Goal: Book appointment/travel/reservation

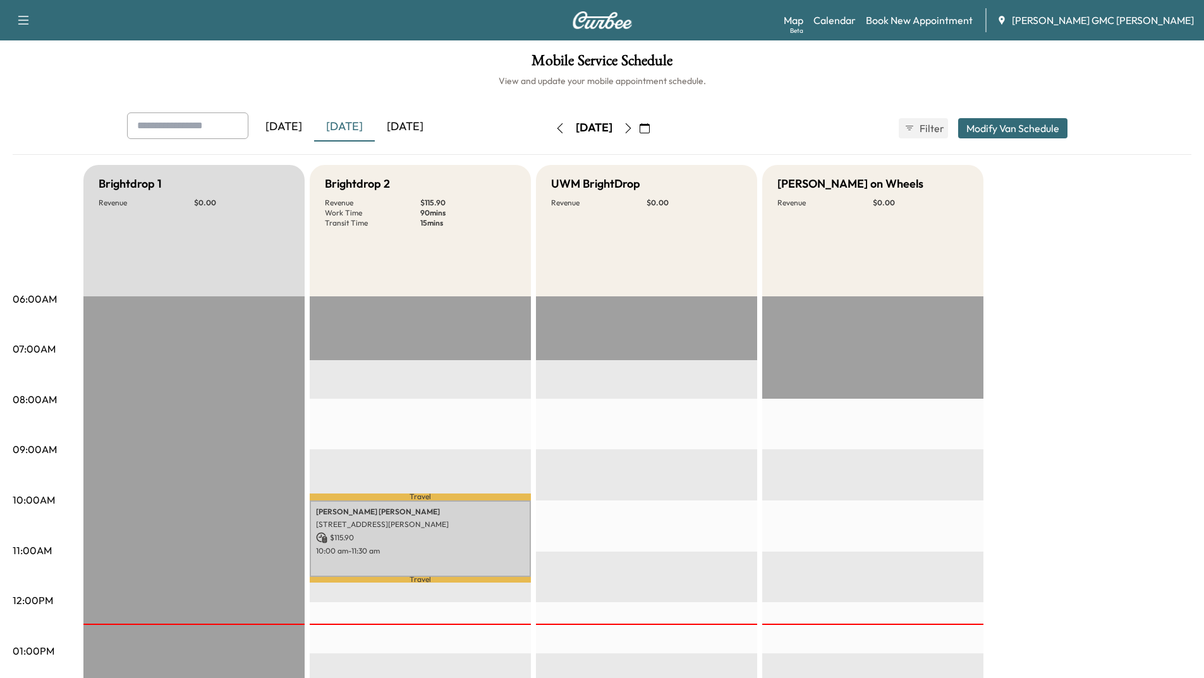
click at [337, 128] on div "[DATE]" at bounding box center [344, 127] width 61 height 29
click at [404, 126] on div "[DATE]" at bounding box center [405, 127] width 61 height 29
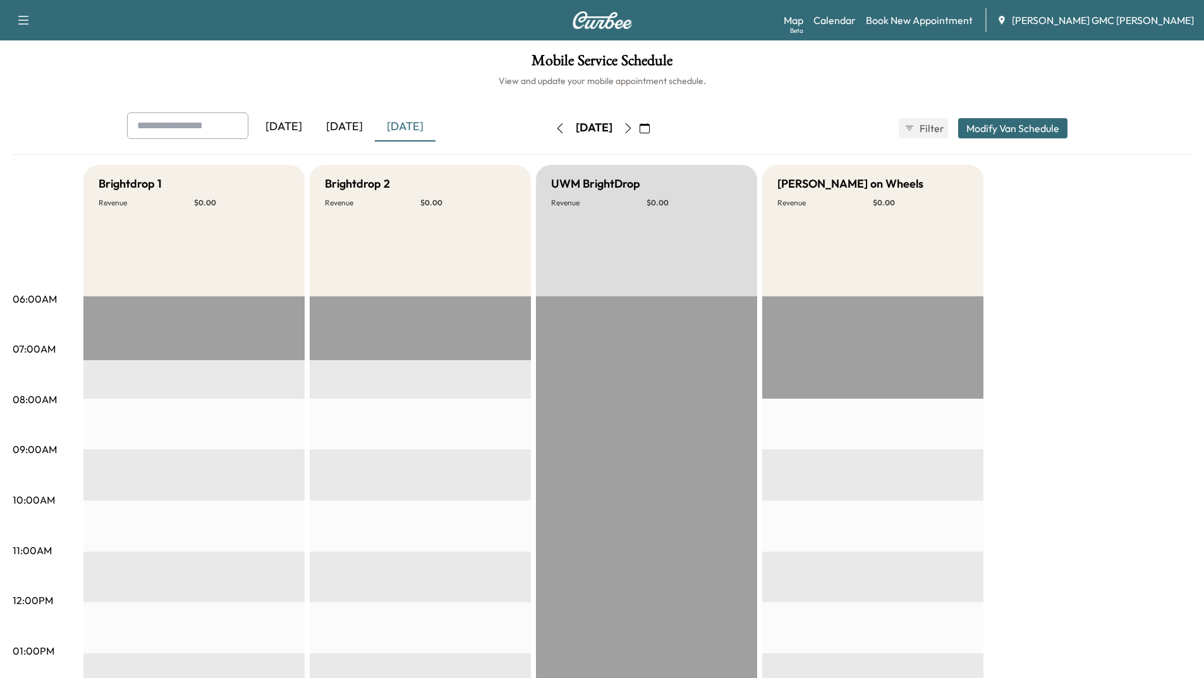
click at [634, 129] on icon "button" at bounding box center [628, 128] width 10 height 10
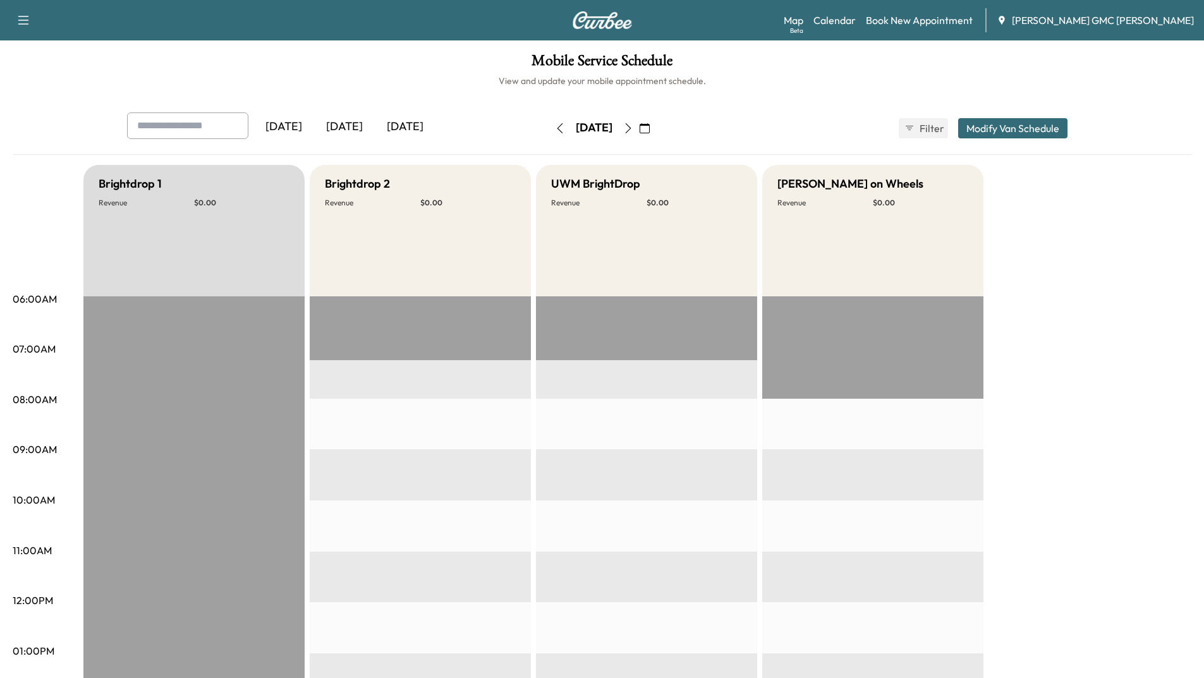
click at [634, 127] on icon "button" at bounding box center [628, 128] width 10 height 10
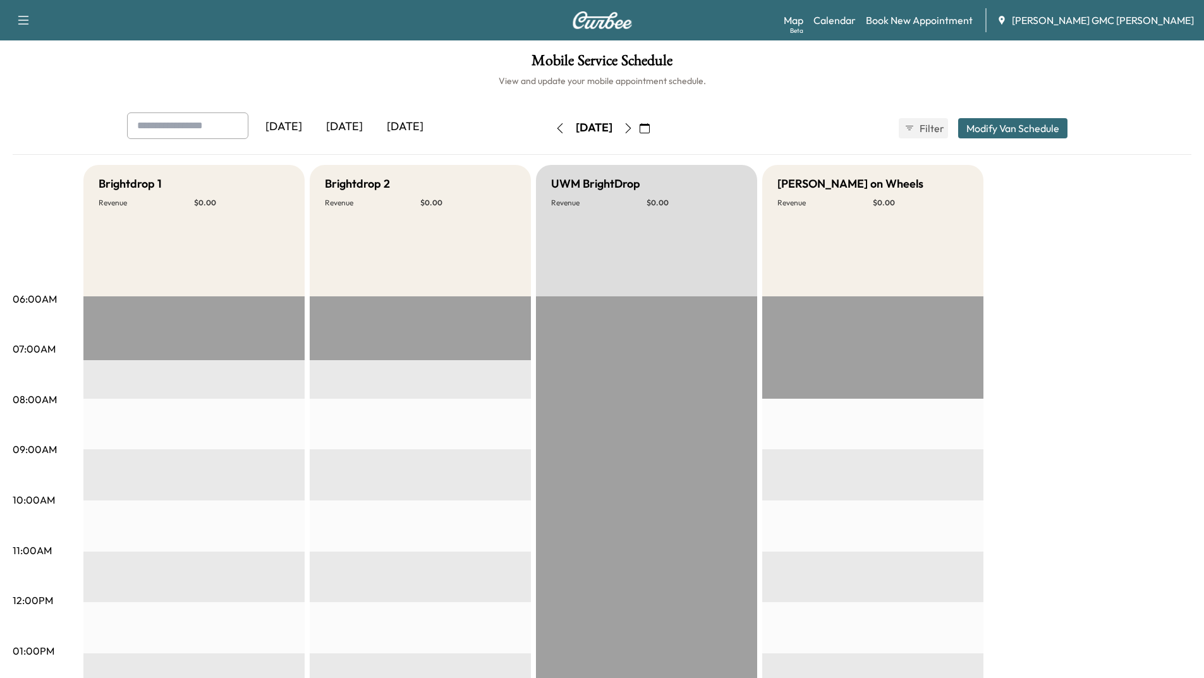
drag, startPoint x: 673, startPoint y: 123, endPoint x: 666, endPoint y: 136, distance: 14.1
click at [634, 124] on icon "button" at bounding box center [628, 128] width 10 height 10
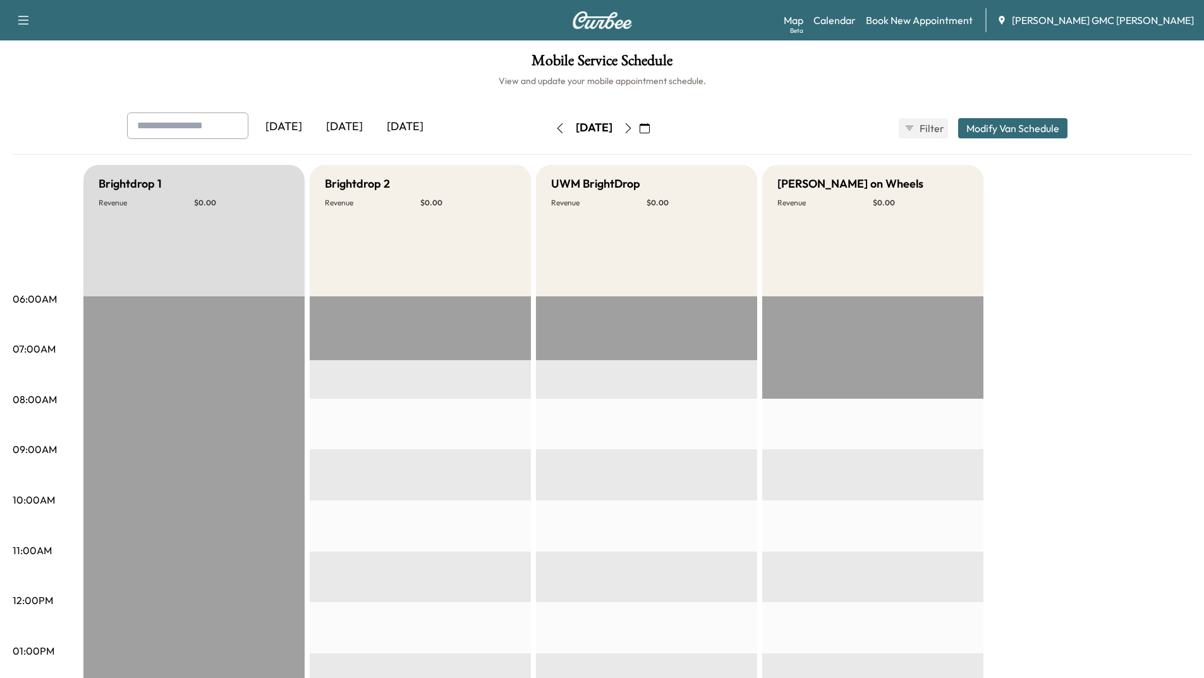
click at [634, 132] on icon "button" at bounding box center [628, 128] width 10 height 10
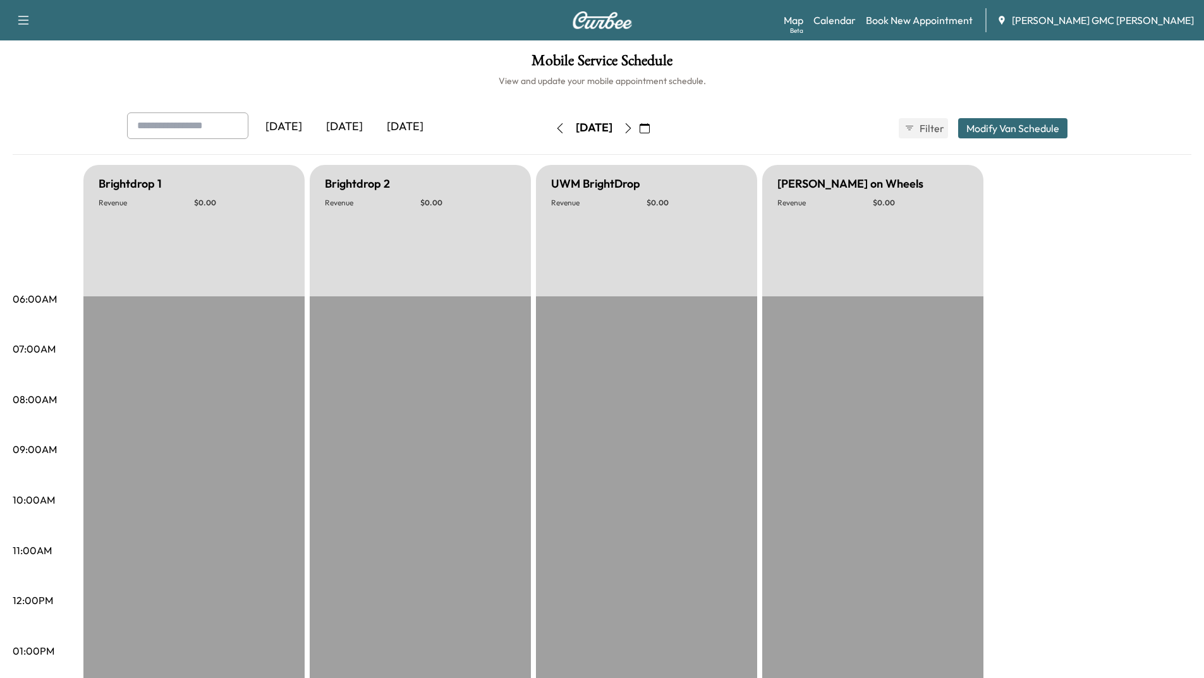
click at [634, 128] on icon "button" at bounding box center [628, 128] width 10 height 10
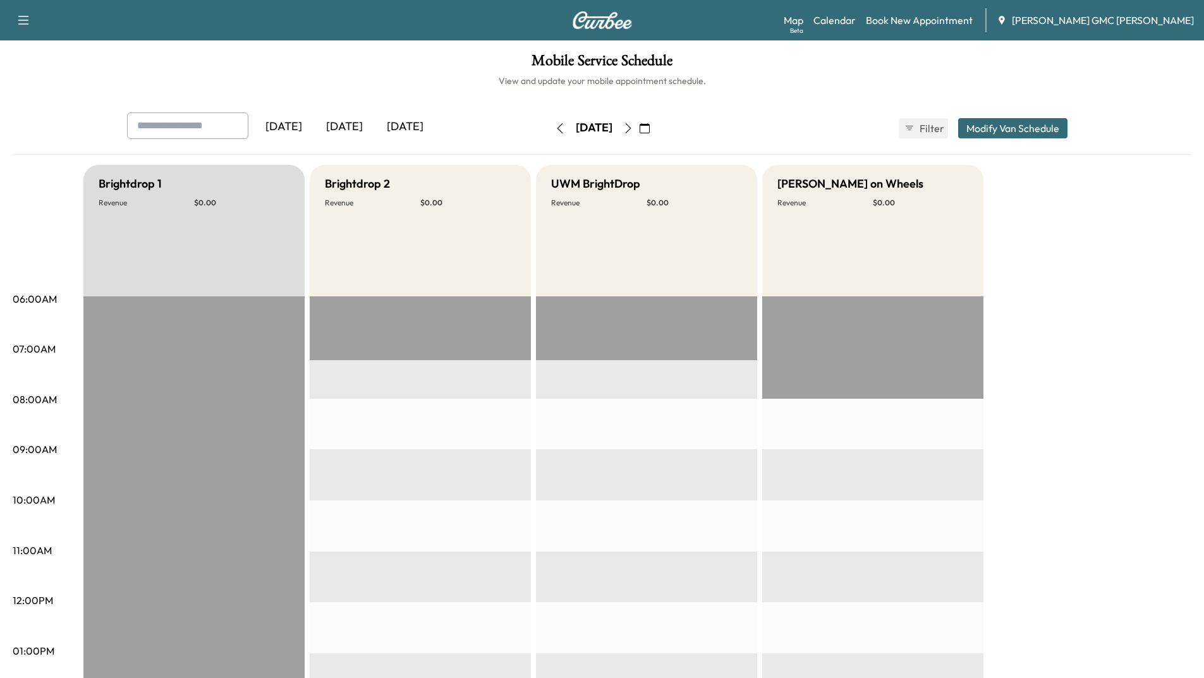
click at [634, 126] on icon "button" at bounding box center [628, 128] width 10 height 10
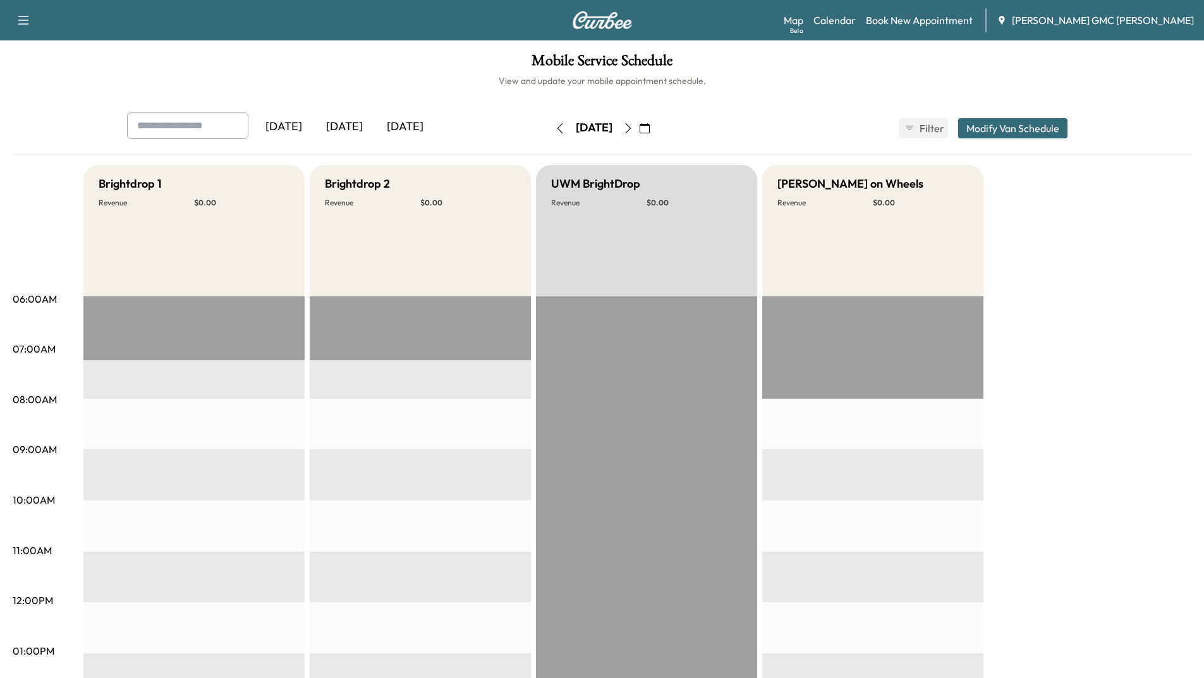
click at [634, 126] on icon "button" at bounding box center [628, 128] width 10 height 10
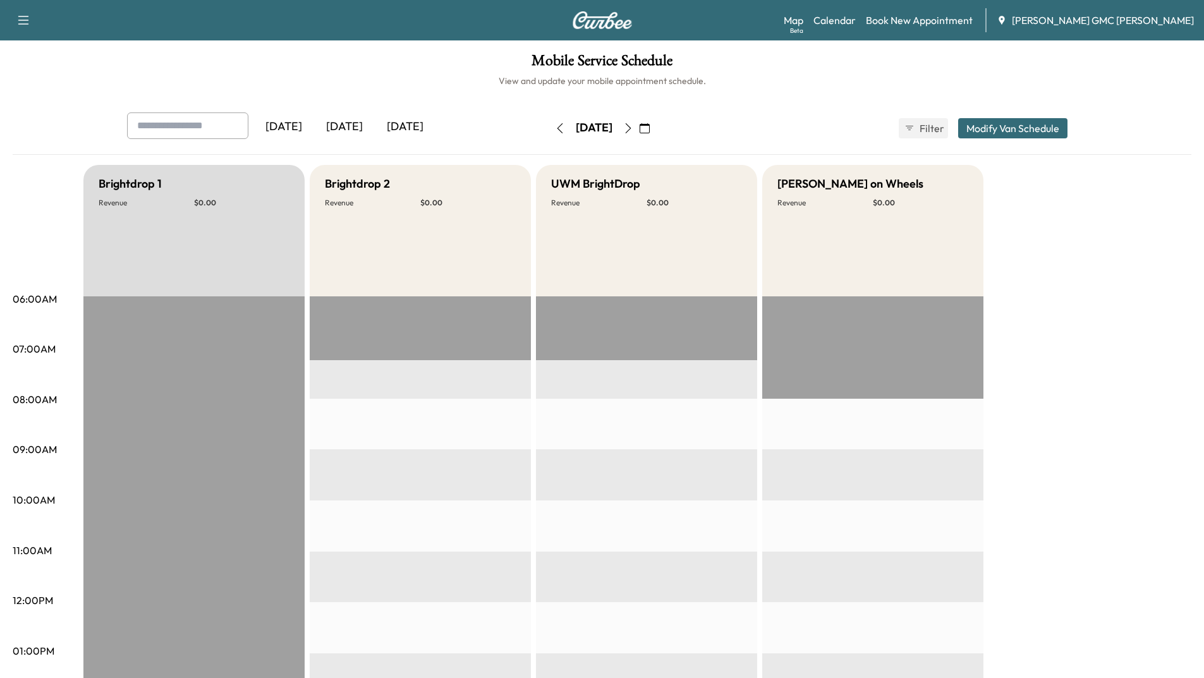
click at [634, 125] on icon "button" at bounding box center [628, 128] width 10 height 10
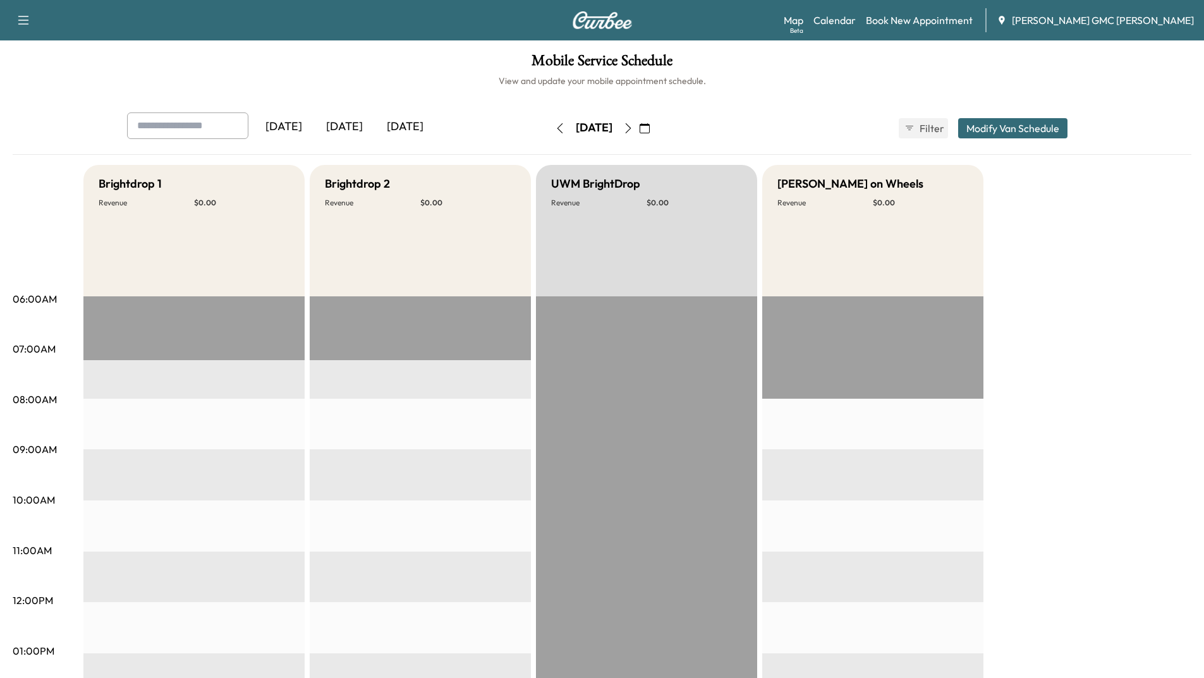
click at [634, 129] on icon "button" at bounding box center [628, 128] width 10 height 10
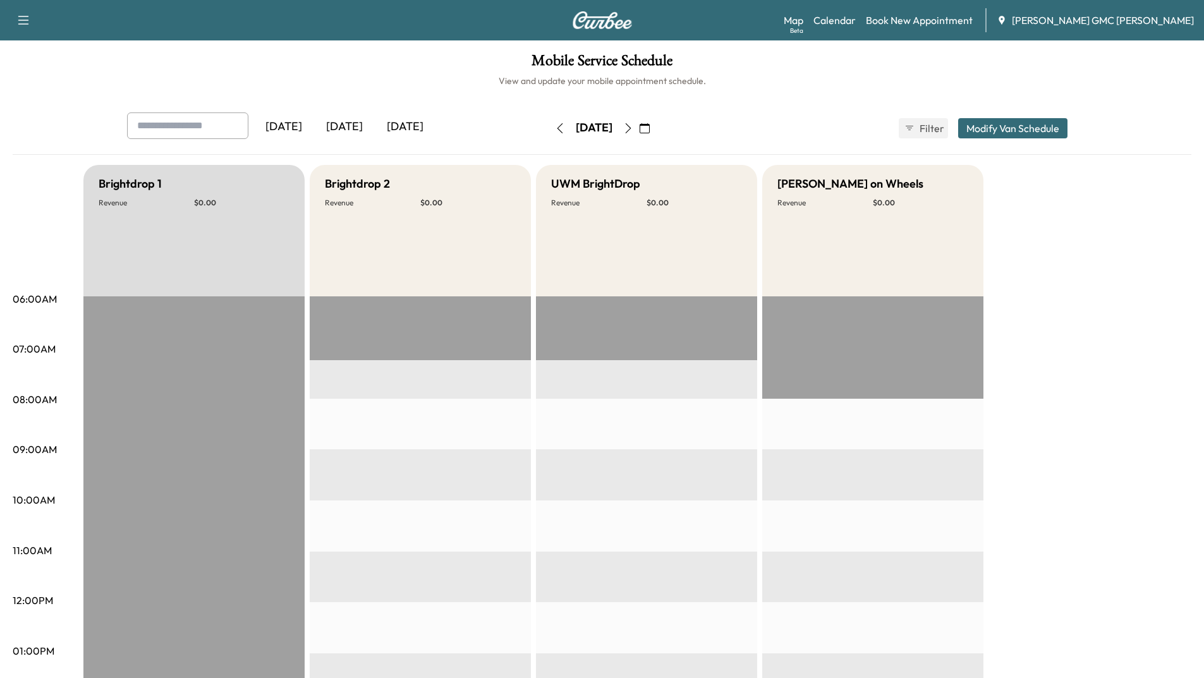
click at [555, 125] on icon "button" at bounding box center [560, 128] width 10 height 10
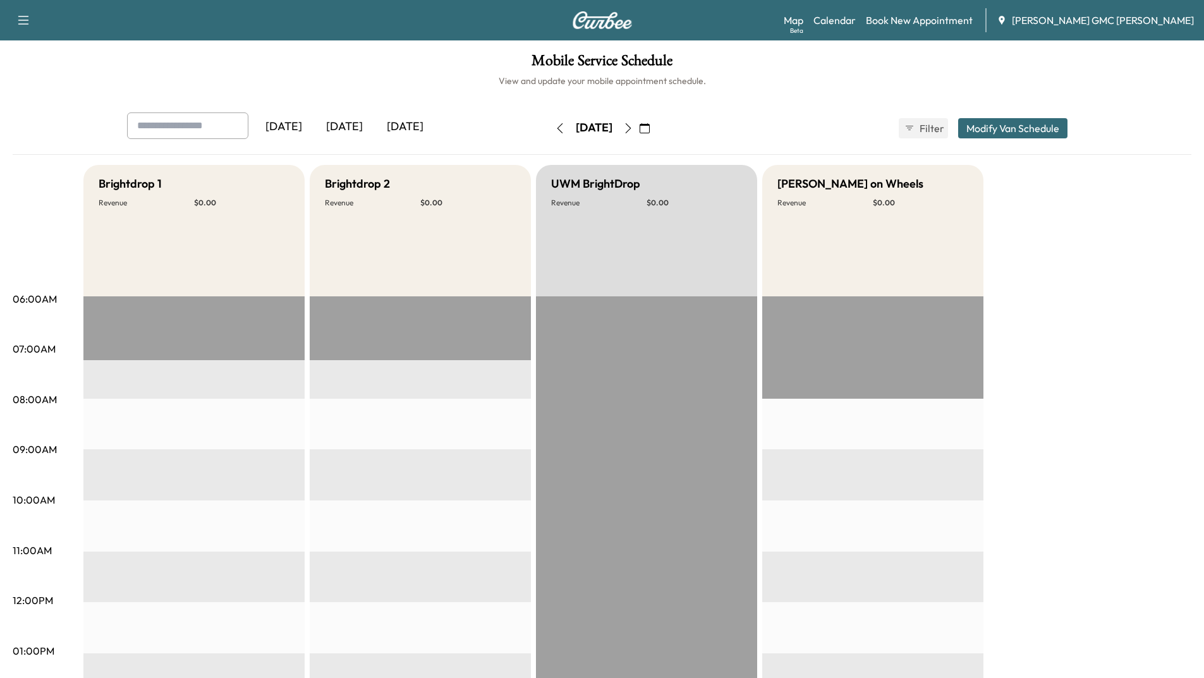
click at [357, 130] on div "[DATE]" at bounding box center [344, 127] width 61 height 29
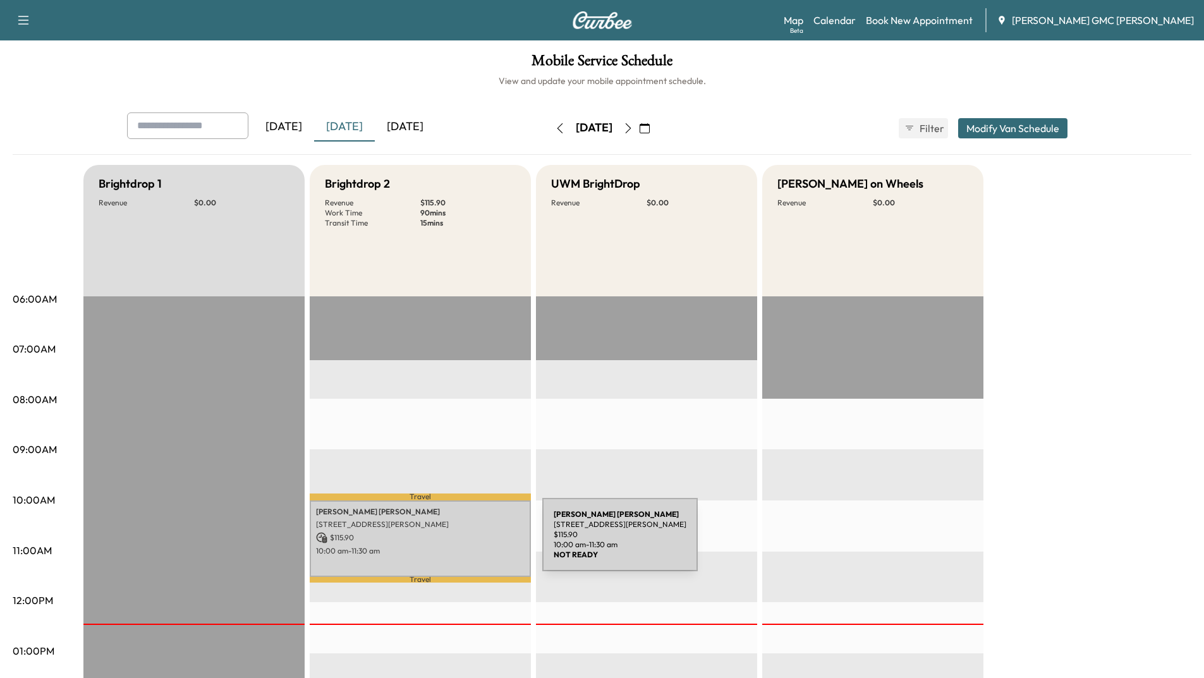
click at [448, 543] on div "[PERSON_NAME] [STREET_ADDRESS][PERSON_NAME] $ 115.90 10:00 am - 11:30 am" at bounding box center [420, 539] width 221 height 77
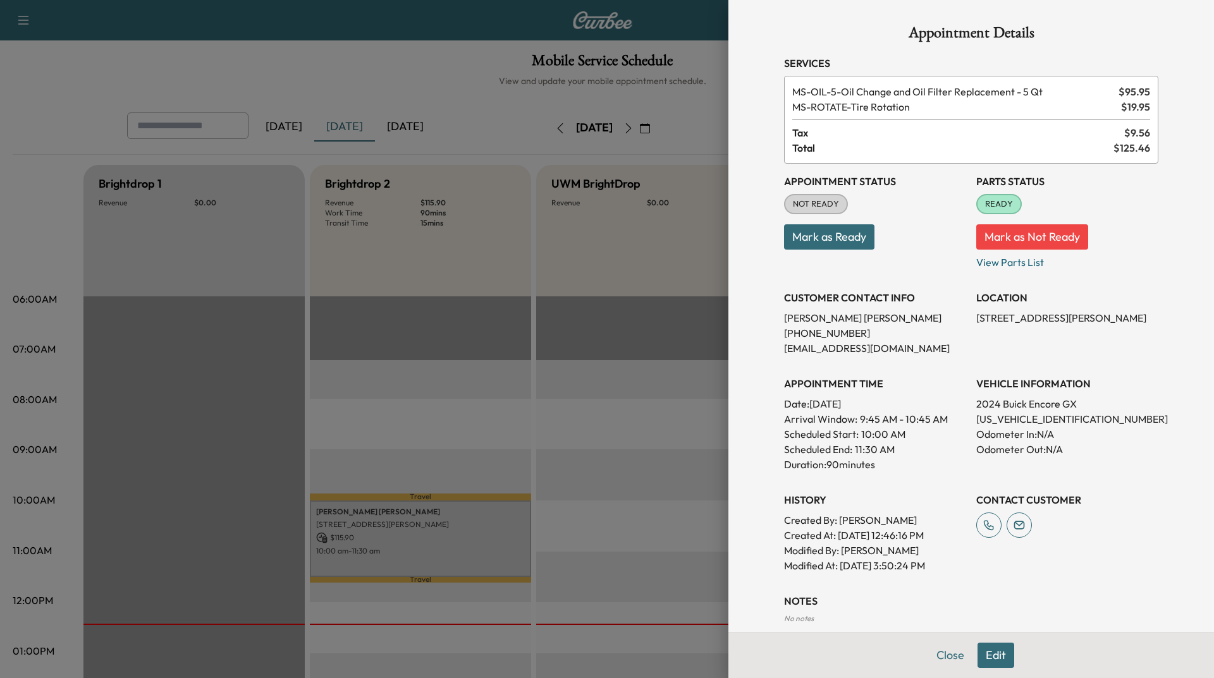
click at [952, 662] on button "Close" at bounding box center [950, 655] width 44 height 25
